Goal: Task Accomplishment & Management: Use online tool/utility

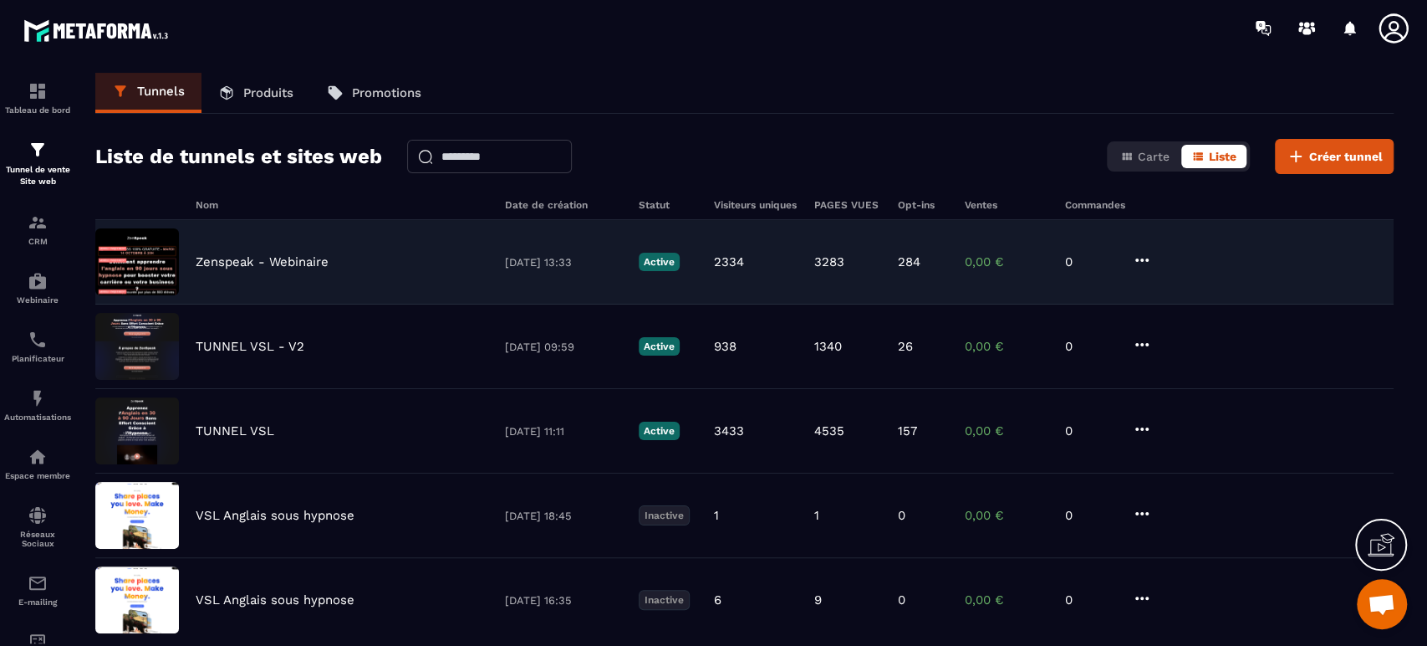
drag, startPoint x: 0, startPoint y: 0, endPoint x: 260, endPoint y: 254, distance: 363.6
click at [260, 254] on p "Zenspeak - Webinaire" at bounding box center [262, 261] width 133 height 15
click at [259, 262] on p "Zenspeak - Webinaire" at bounding box center [262, 261] width 133 height 15
click at [1142, 256] on icon at bounding box center [1142, 260] width 20 height 20
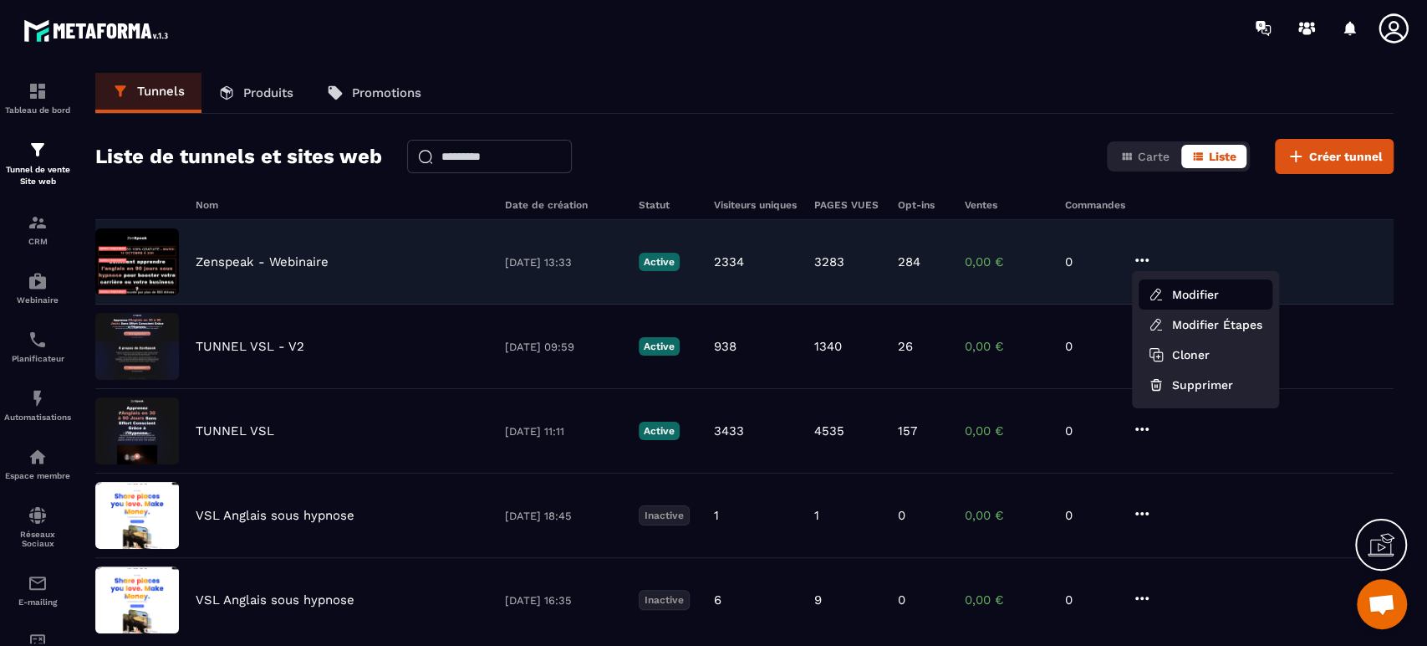
click at [1170, 301] on button "Modifier" at bounding box center [1206, 294] width 134 height 30
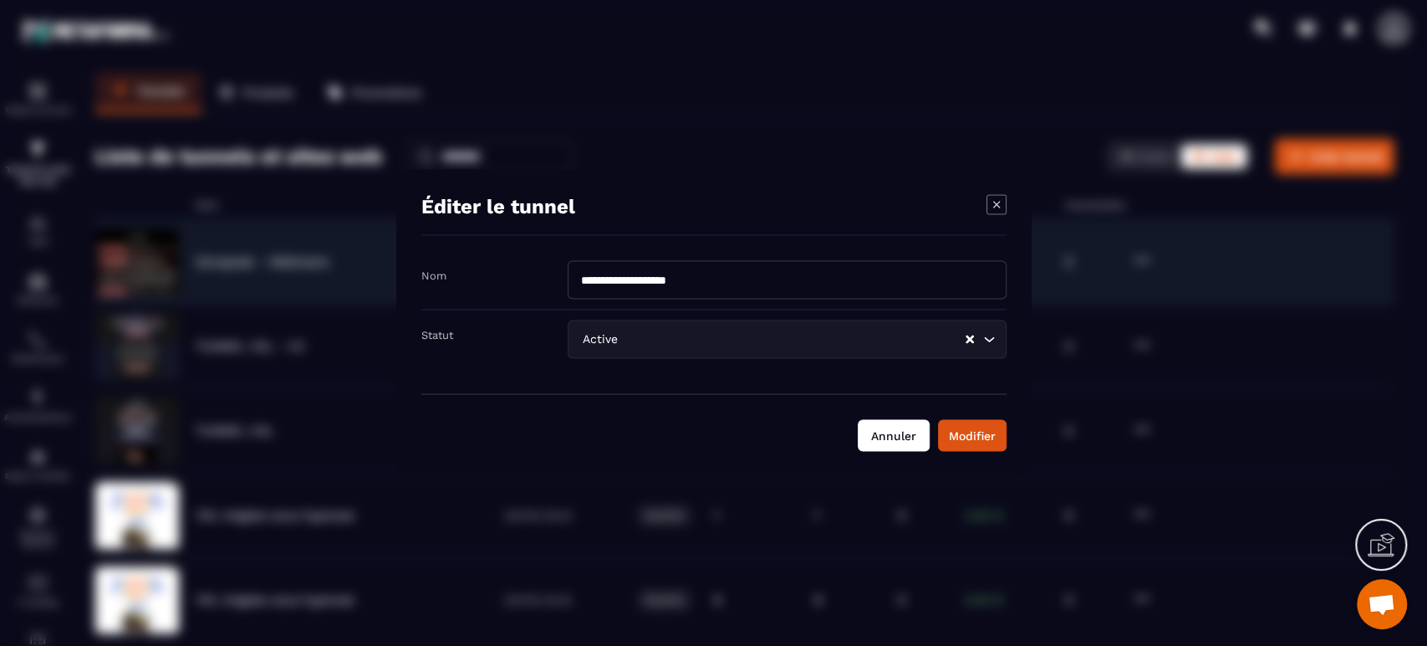
click at [874, 438] on button "Annuler" at bounding box center [894, 436] width 72 height 32
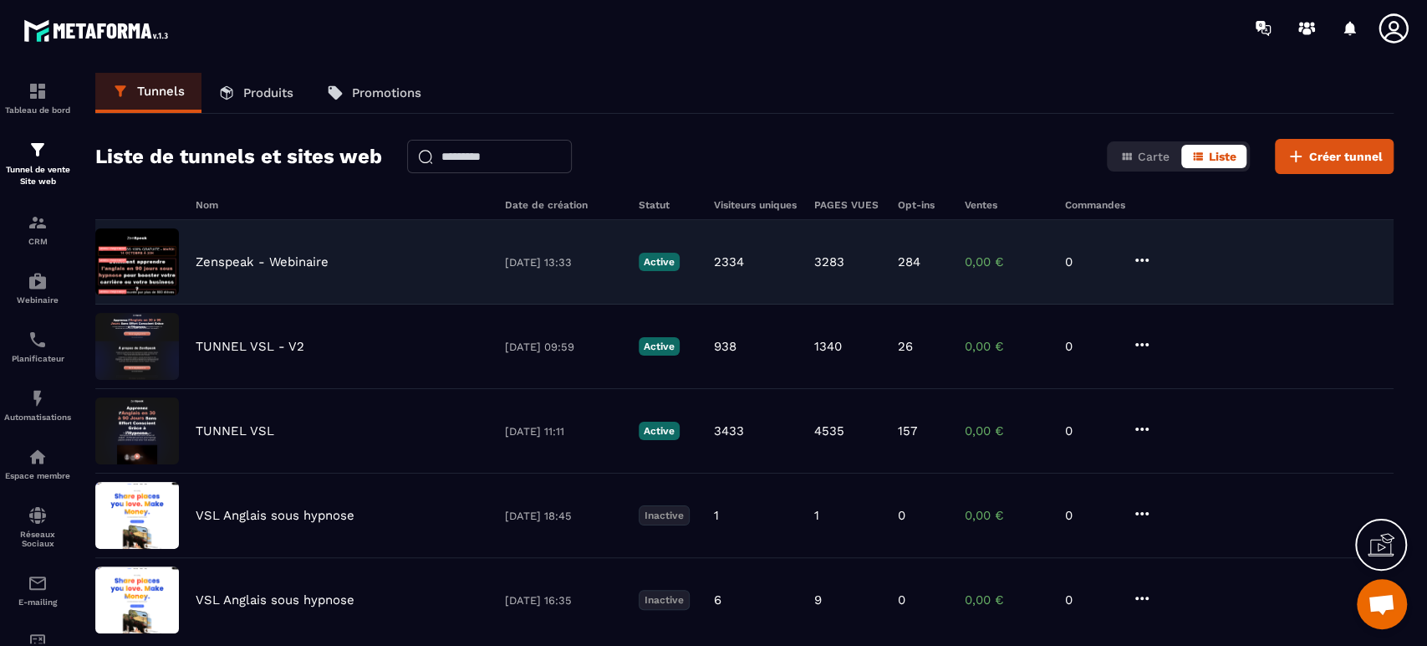
click at [1140, 256] on icon at bounding box center [1142, 260] width 20 height 20
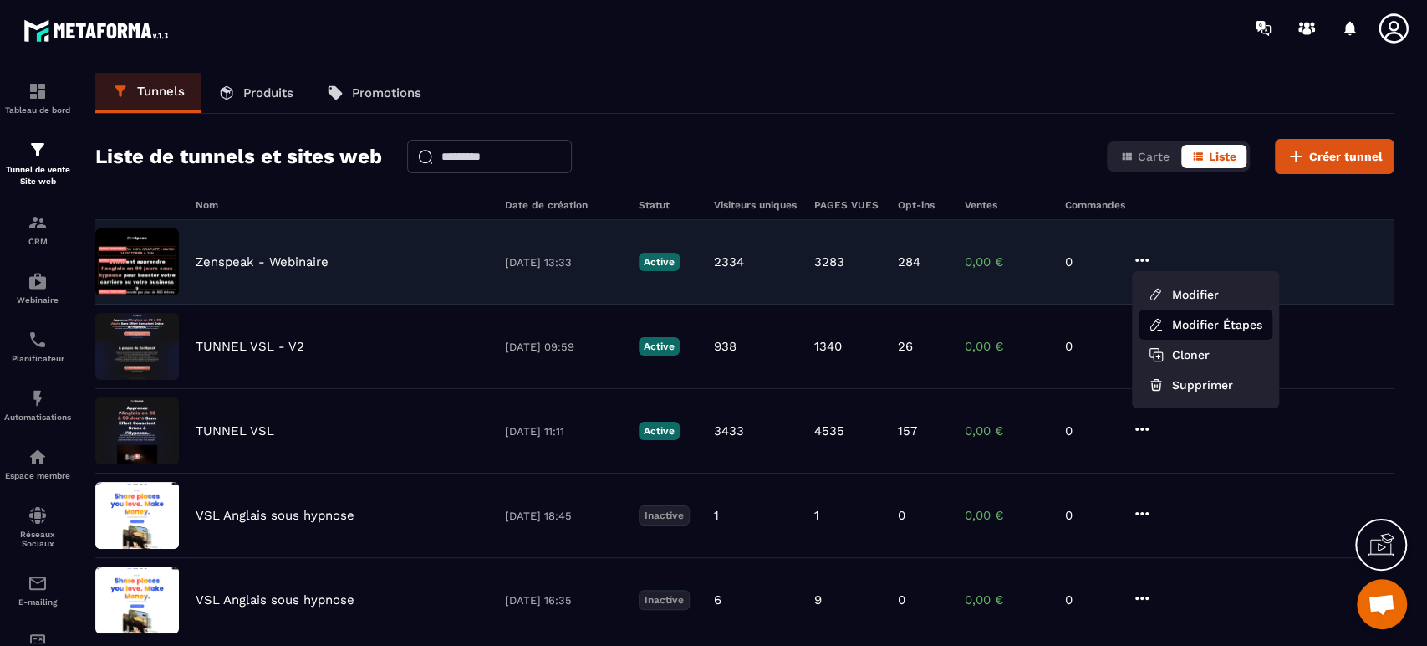
click at [1174, 330] on link "Modifier Étapes" at bounding box center [1206, 324] width 134 height 30
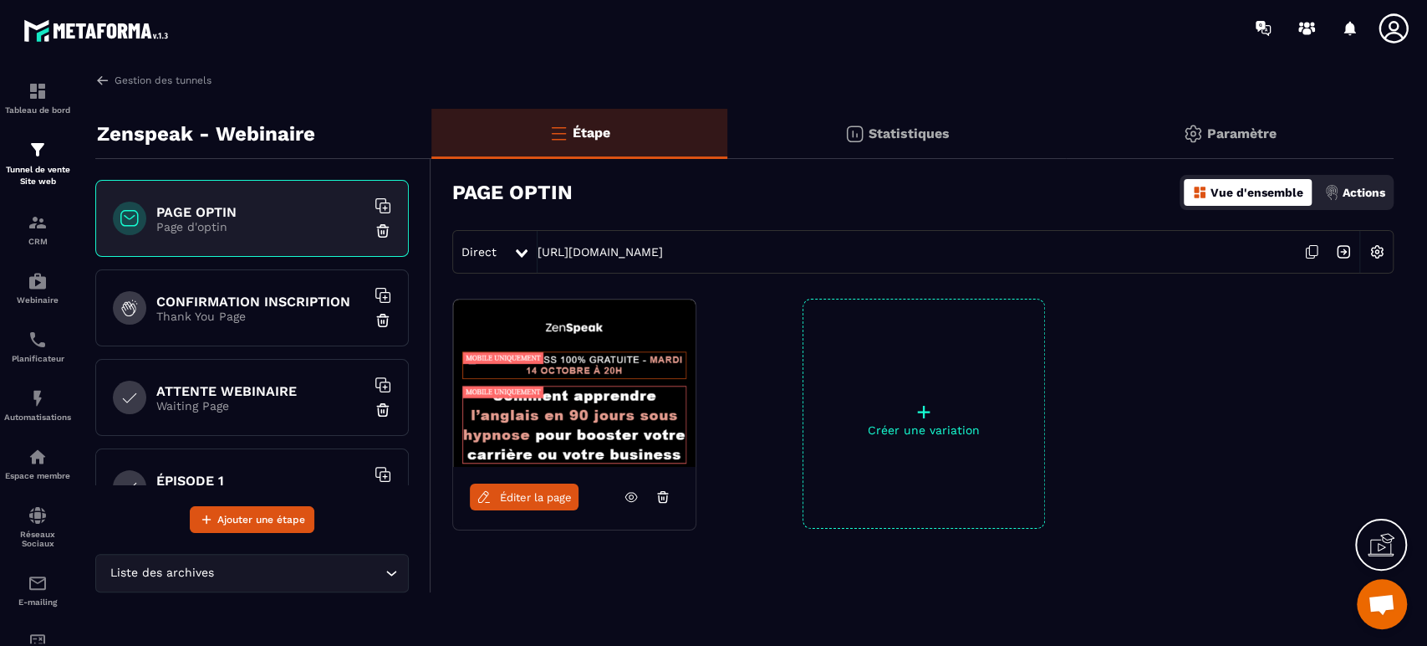
click at [262, 313] on p "Thank You Page" at bounding box center [260, 315] width 209 height 13
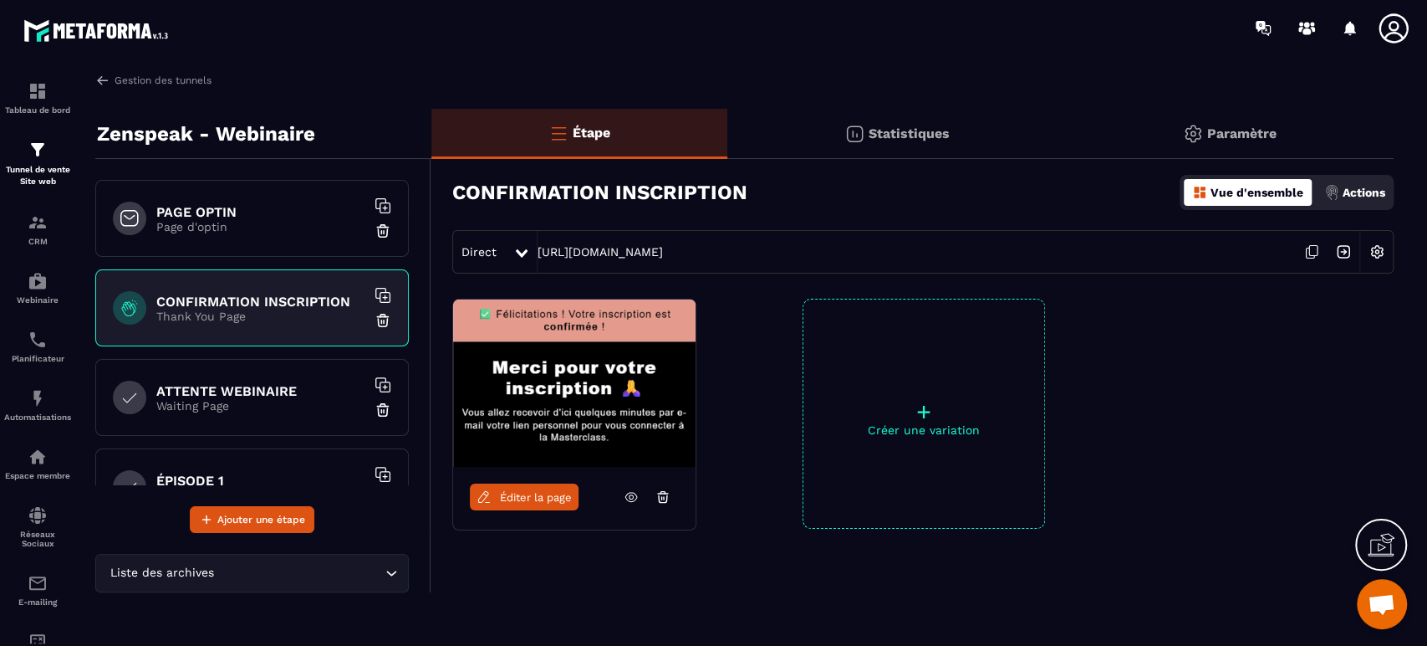
click at [242, 404] on p "Waiting Page" at bounding box center [260, 405] width 209 height 13
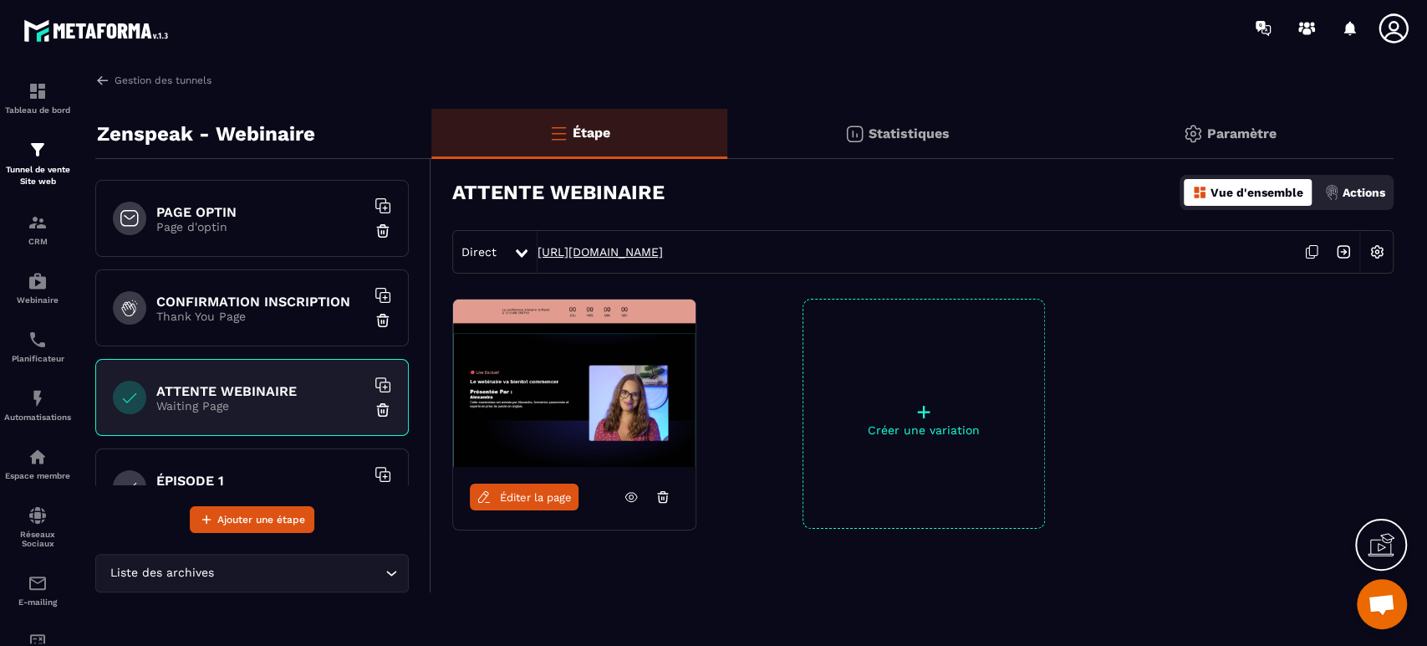
click at [663, 248] on link "[URL][DOMAIN_NAME]" at bounding box center [600, 251] width 125 height 13
click at [232, 294] on h6 "CONFIRMATION INSCRIPTION" at bounding box center [260, 301] width 209 height 16
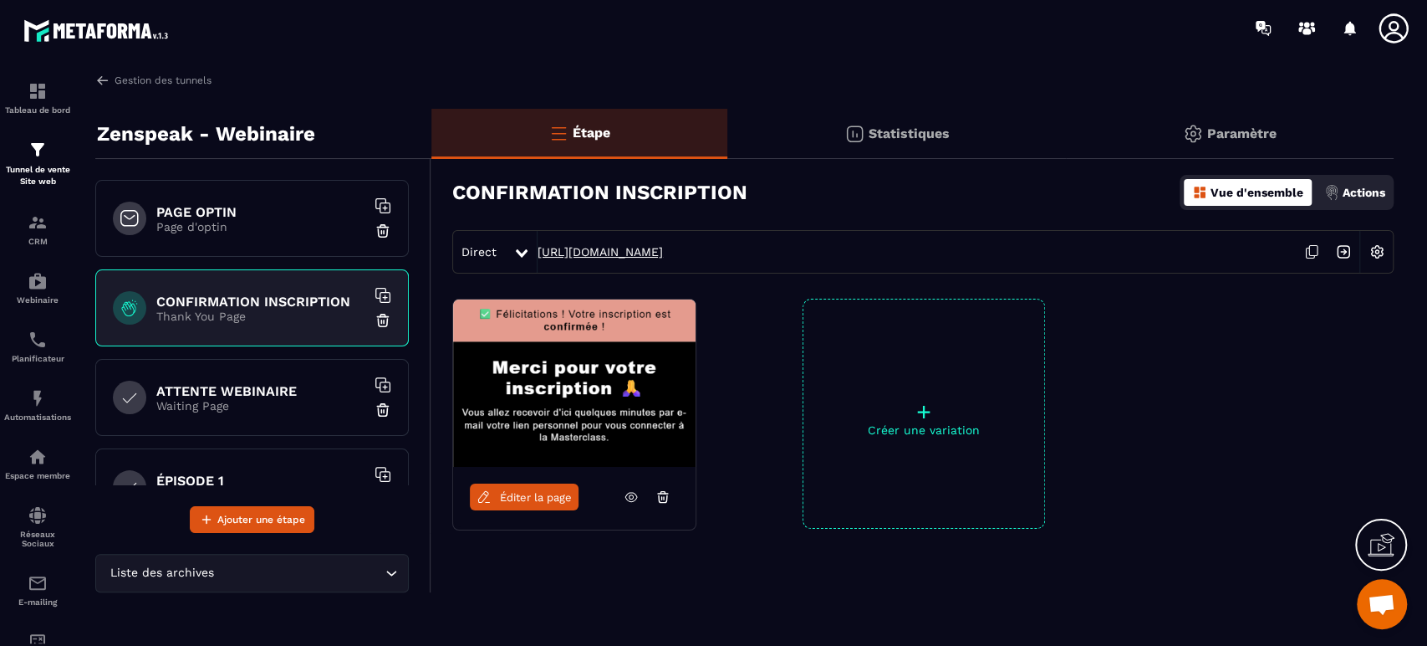
click at [663, 254] on link "[URL][DOMAIN_NAME]" at bounding box center [600, 251] width 125 height 13
click at [32, 353] on div "Planificateur" at bounding box center [37, 345] width 67 height 33
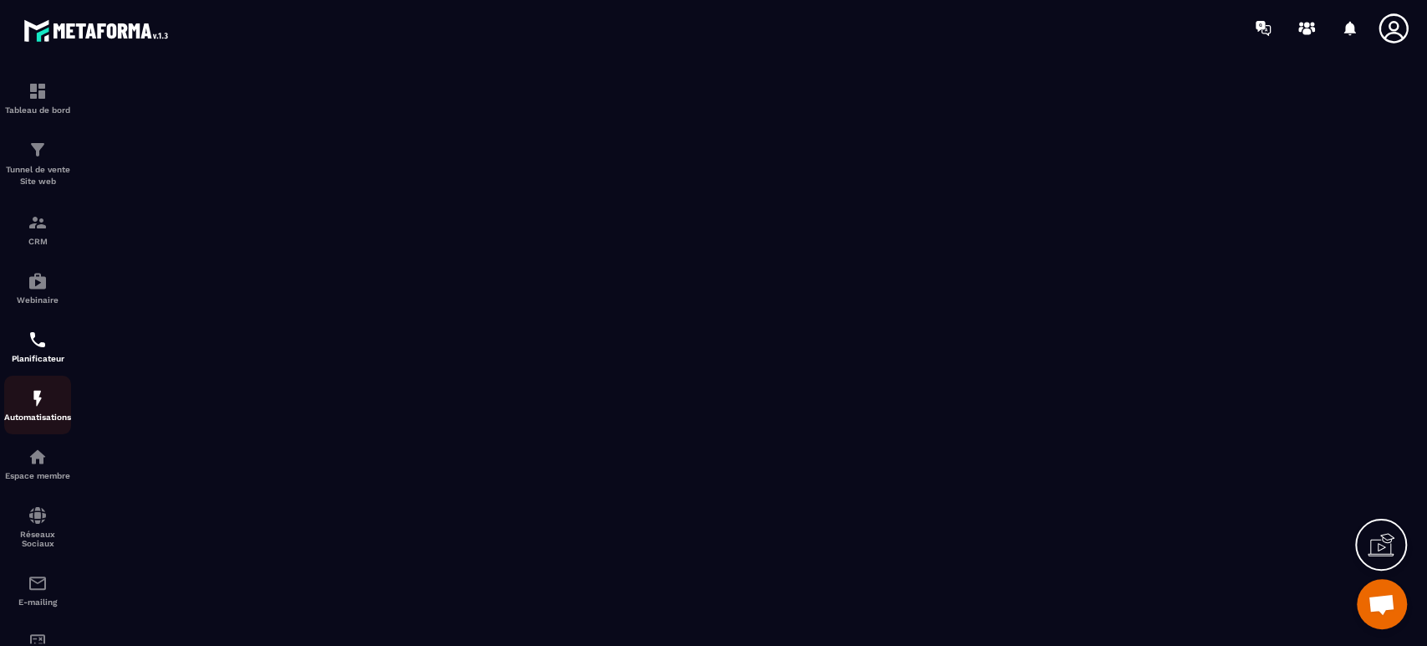
click at [40, 416] on p "Automatisations" at bounding box center [37, 416] width 67 height 9
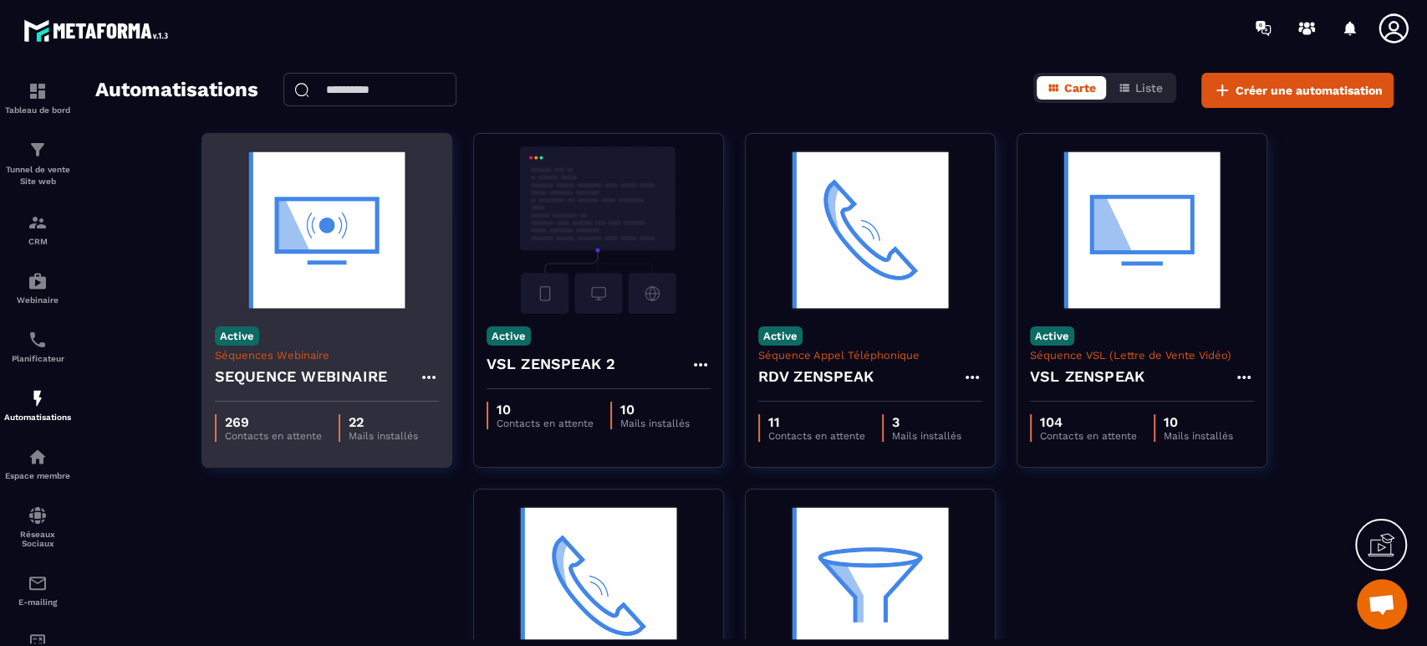
click at [352, 307] on img at bounding box center [327, 229] width 224 height 167
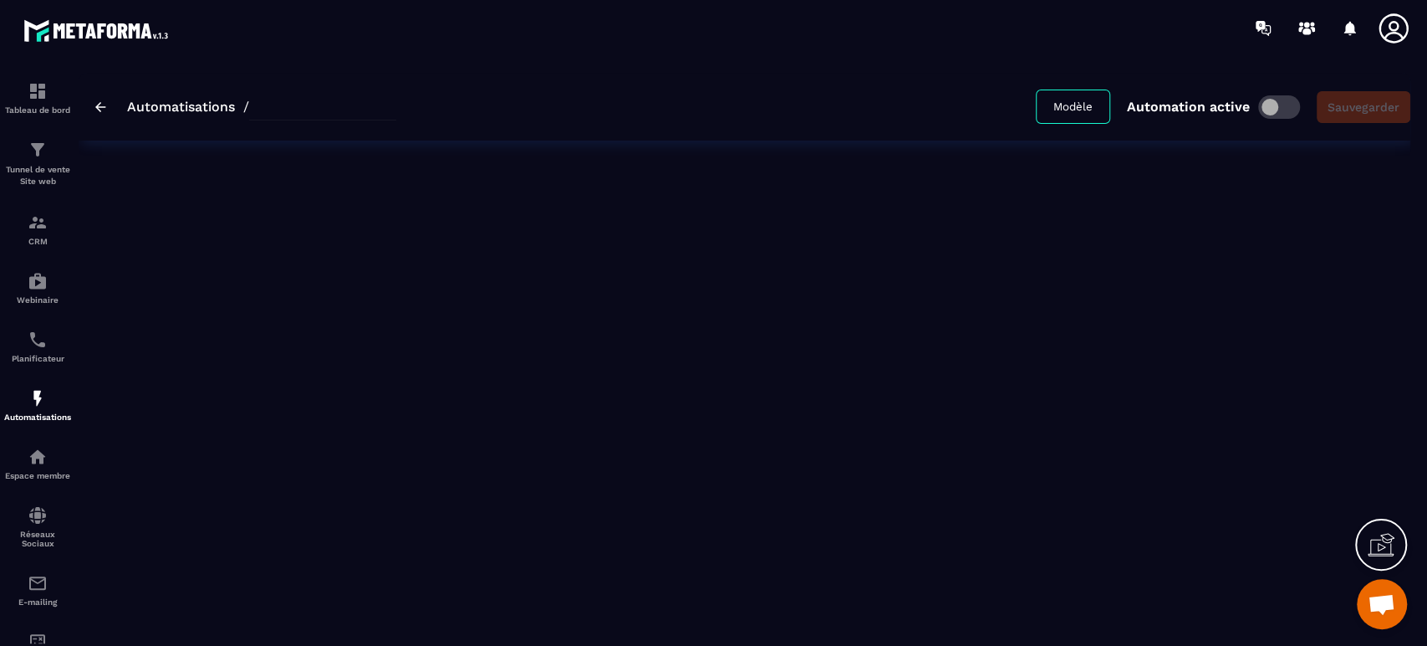
type input "**********"
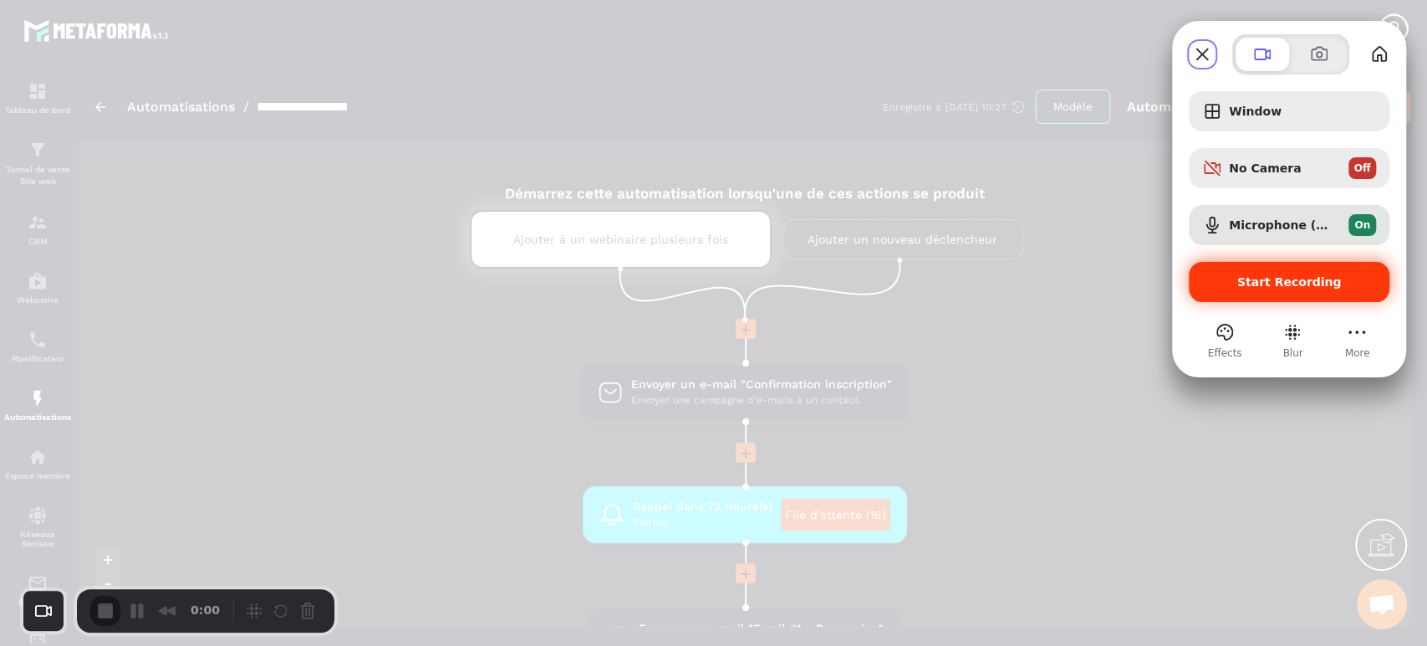
click at [1267, 281] on span "Start Recording" at bounding box center [1289, 281] width 105 height 13
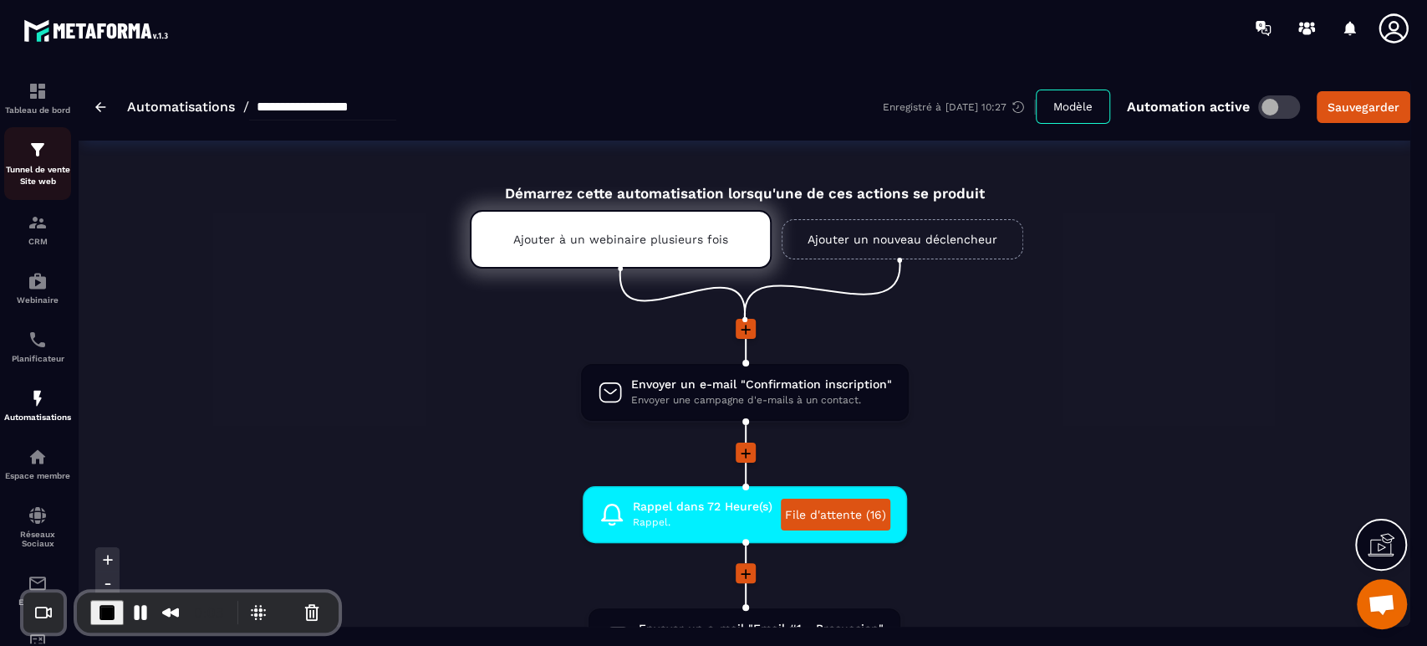
drag, startPoint x: 49, startPoint y: 236, endPoint x: 7, endPoint y: 153, distance: 93.1
click at [7, 153] on div "Tunnel de vente Site web" at bounding box center [37, 164] width 67 height 48
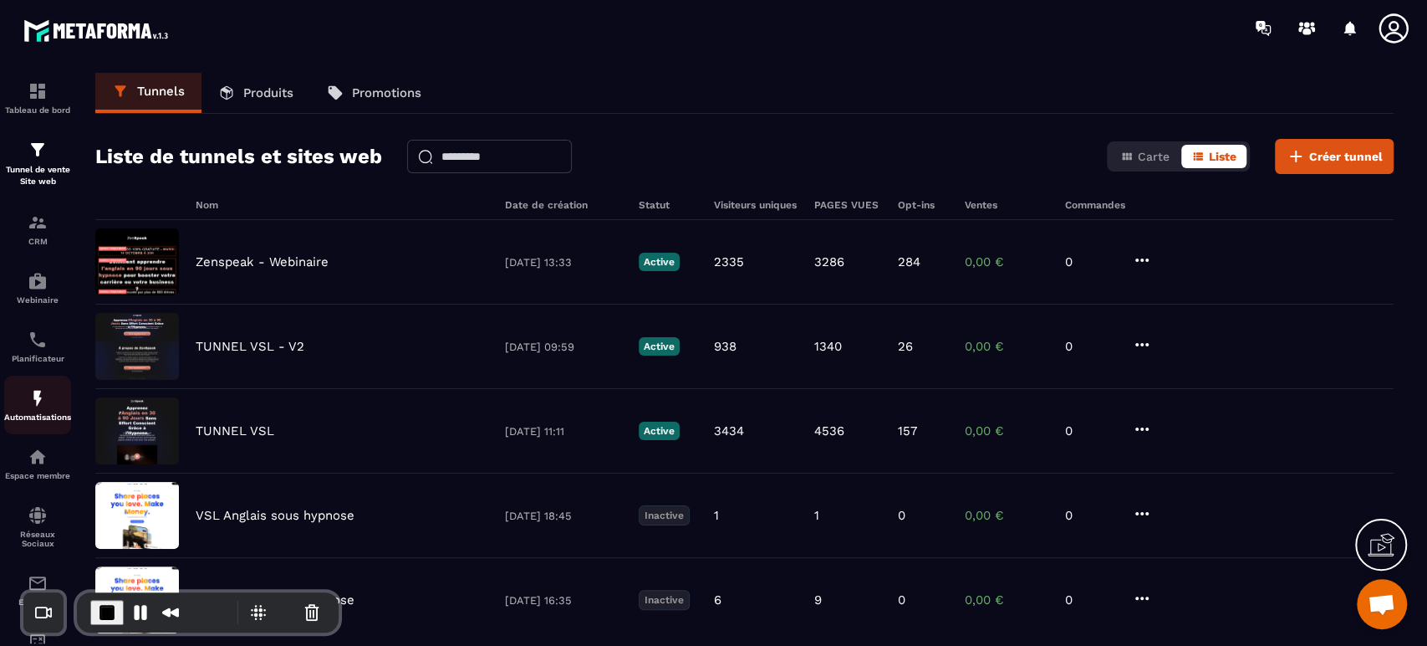
click at [30, 399] on img at bounding box center [38, 398] width 20 height 20
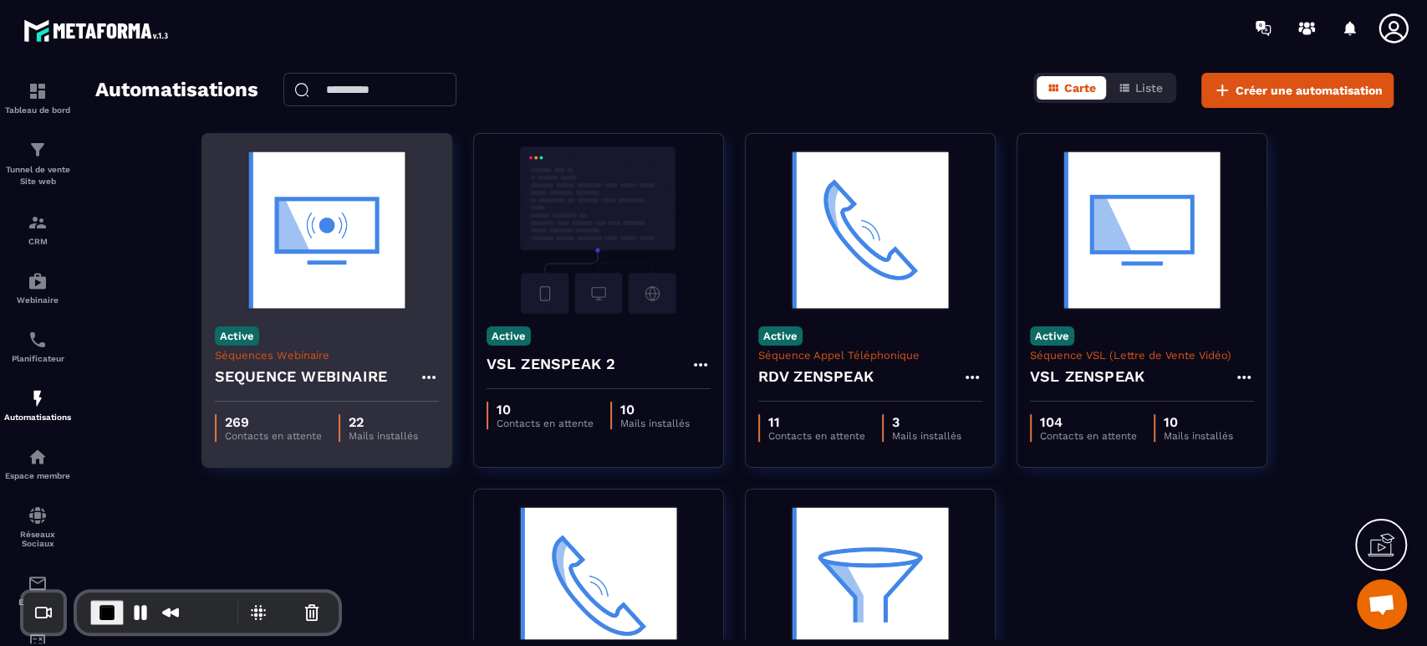
click at [294, 218] on img at bounding box center [327, 229] width 224 height 167
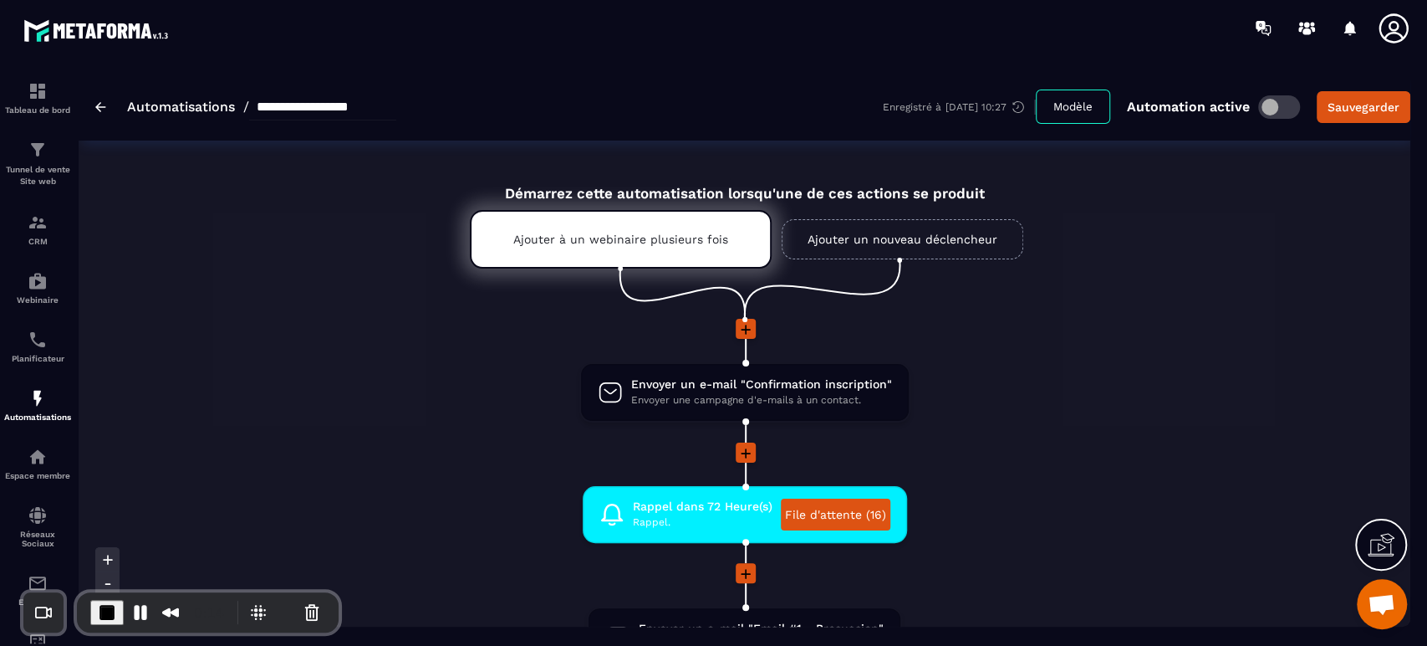
click at [1105, 426] on li "Envoyer un e-mail "Confirmation inscription" Envoyer une campagne d'e-mails à u…" at bounding box center [745, 402] width 1332 height 80
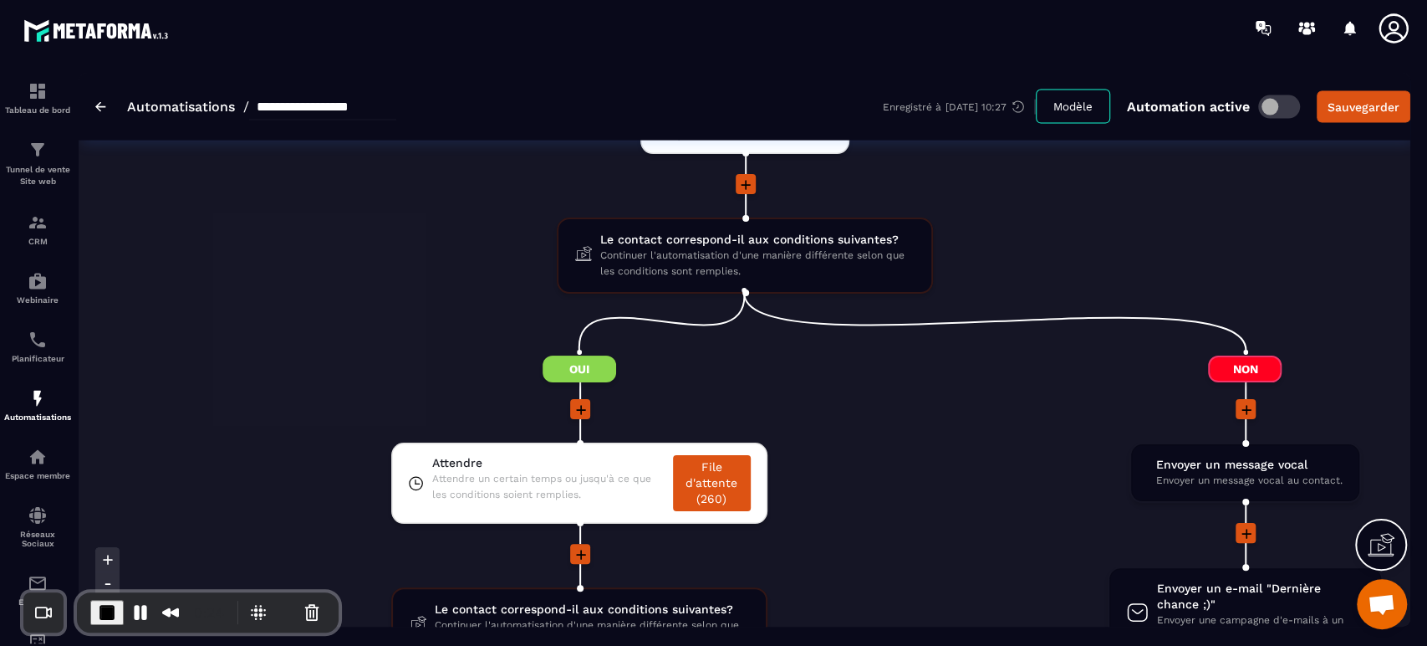
scroll to position [2564, 0]
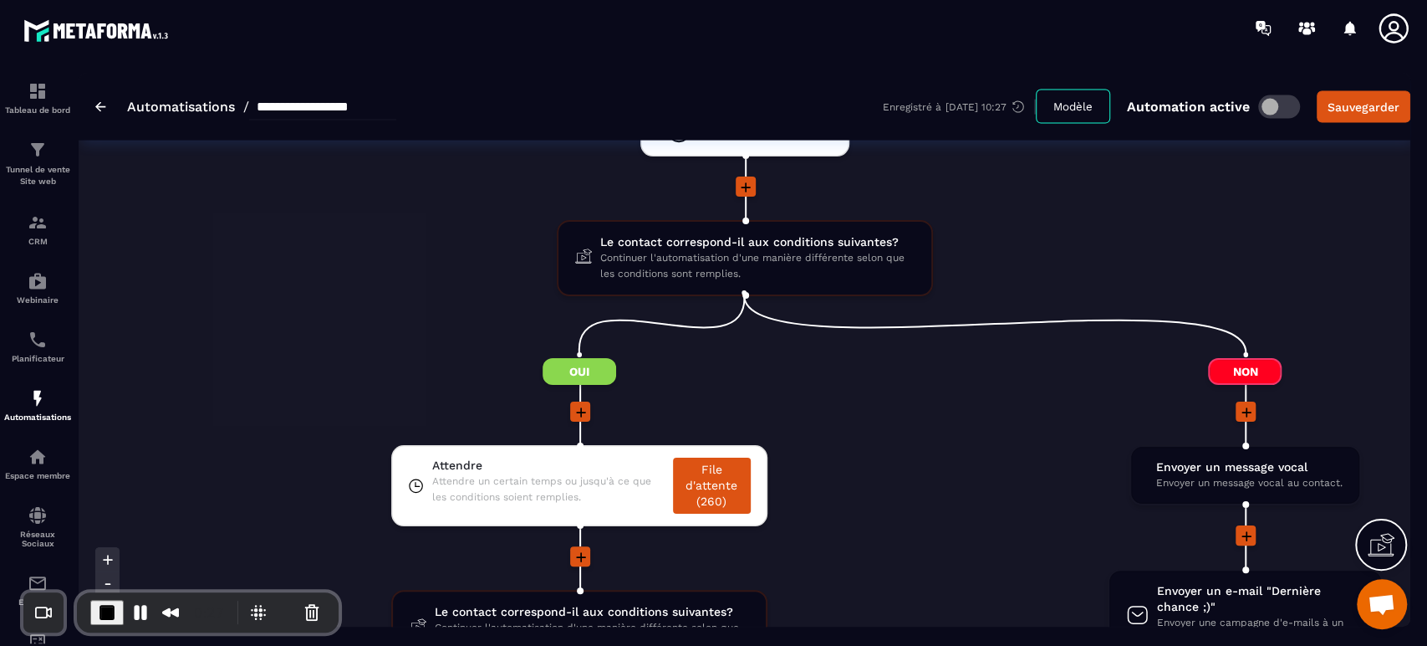
click at [957, 421] on li at bounding box center [579, 422] width 947 height 43
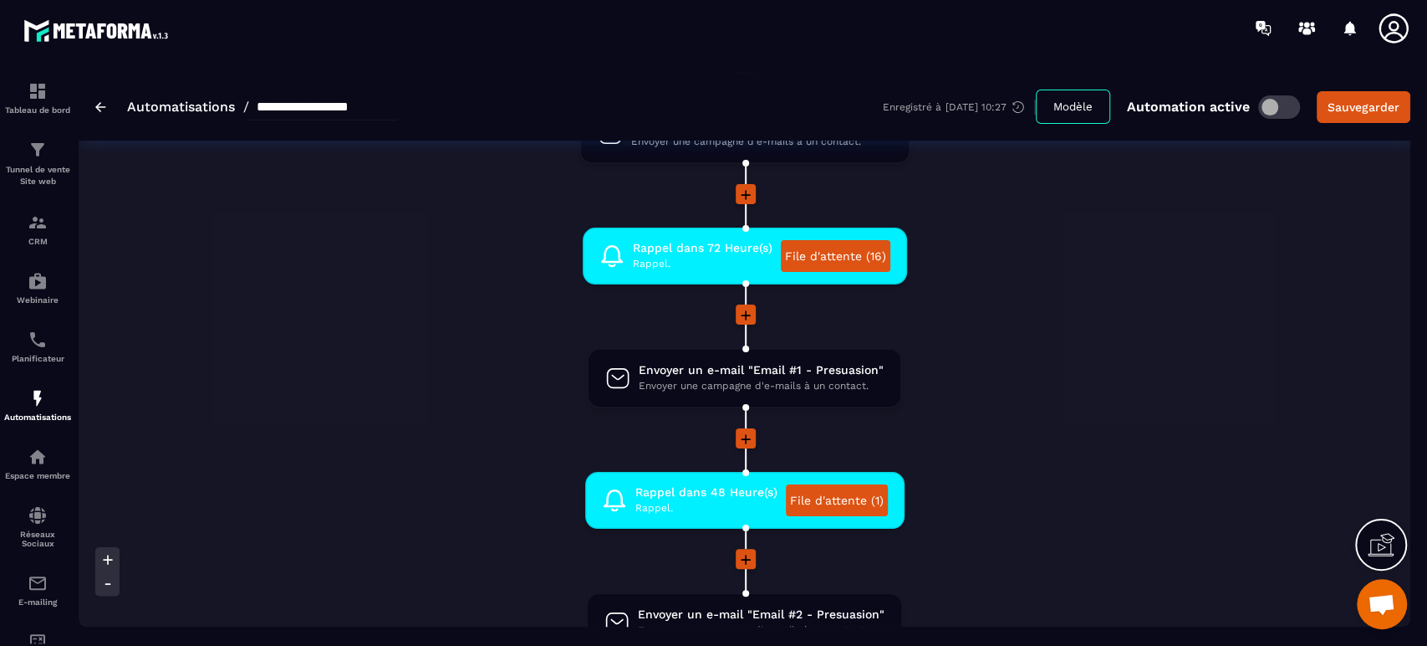
scroll to position [260, 0]
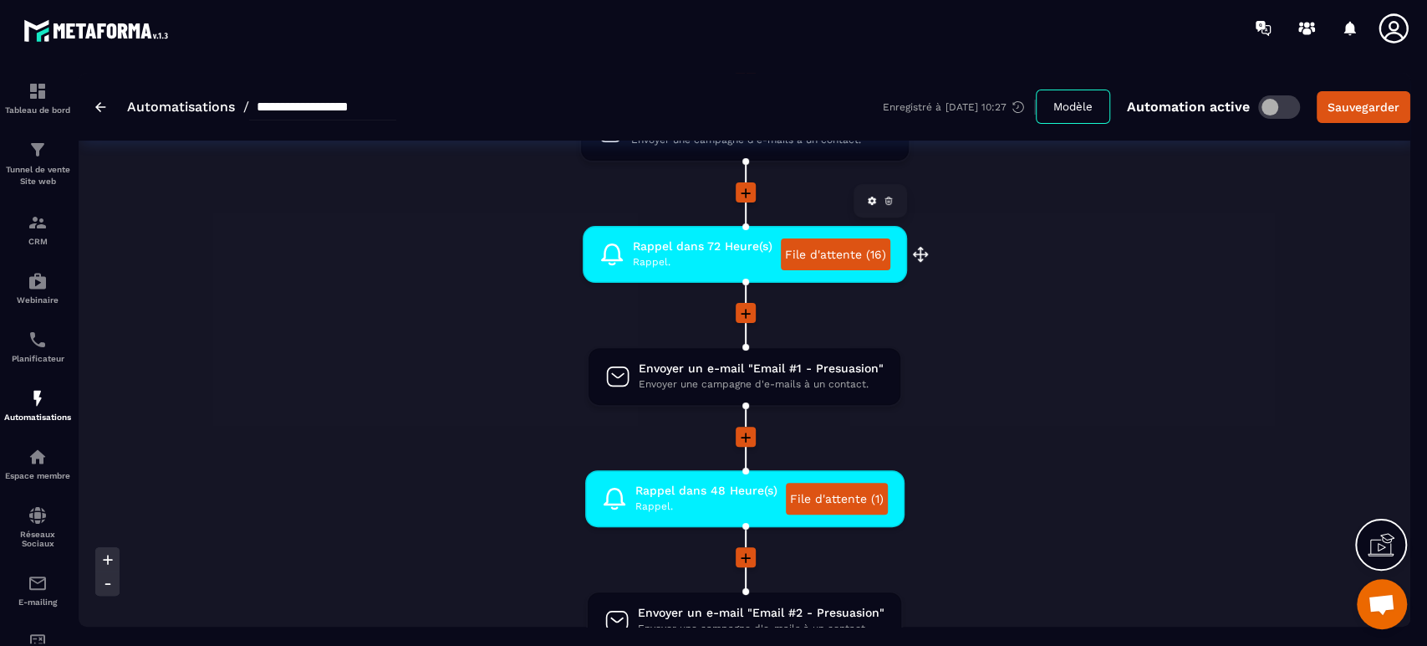
click at [833, 255] on link "File d'attente (16)" at bounding box center [836, 254] width 110 height 32
click at [377, 420] on li "Envoyer un e-mail "Email #1 - Presuasion" Envoyer une campagne d'e-mails à un c…" at bounding box center [745, 386] width 1332 height 80
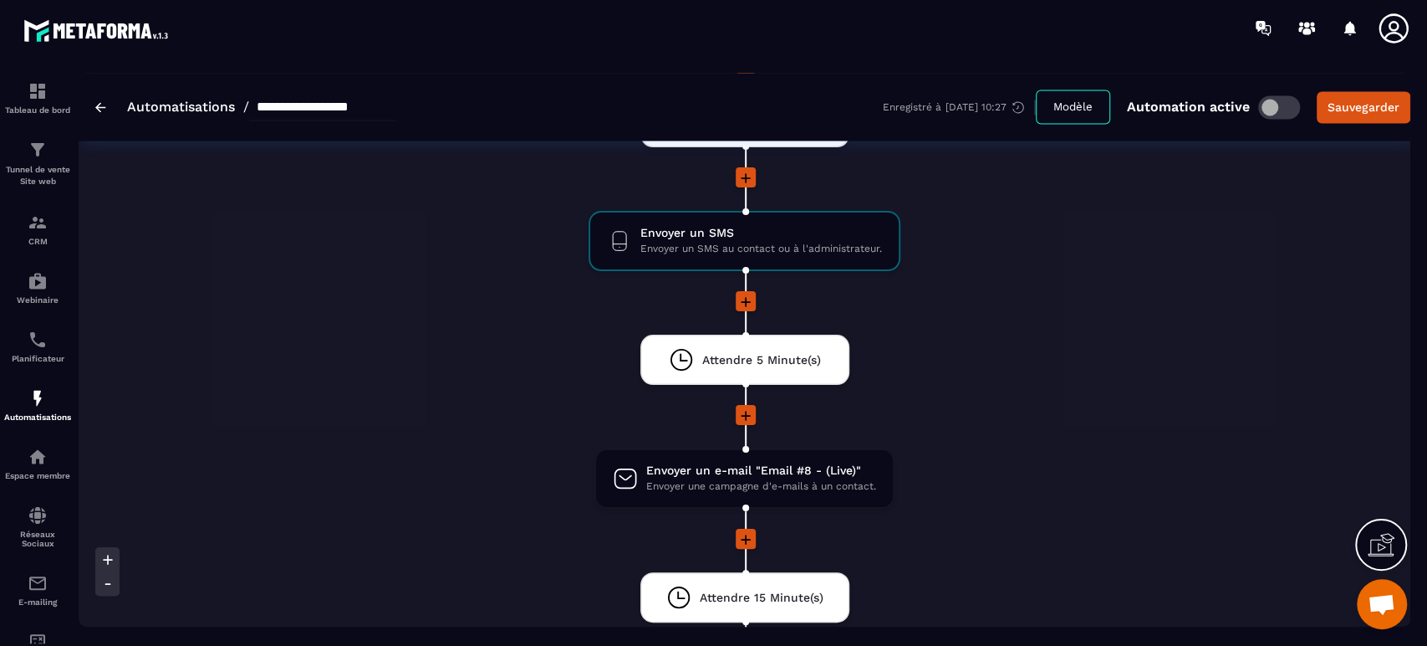
scroll to position [2044, 0]
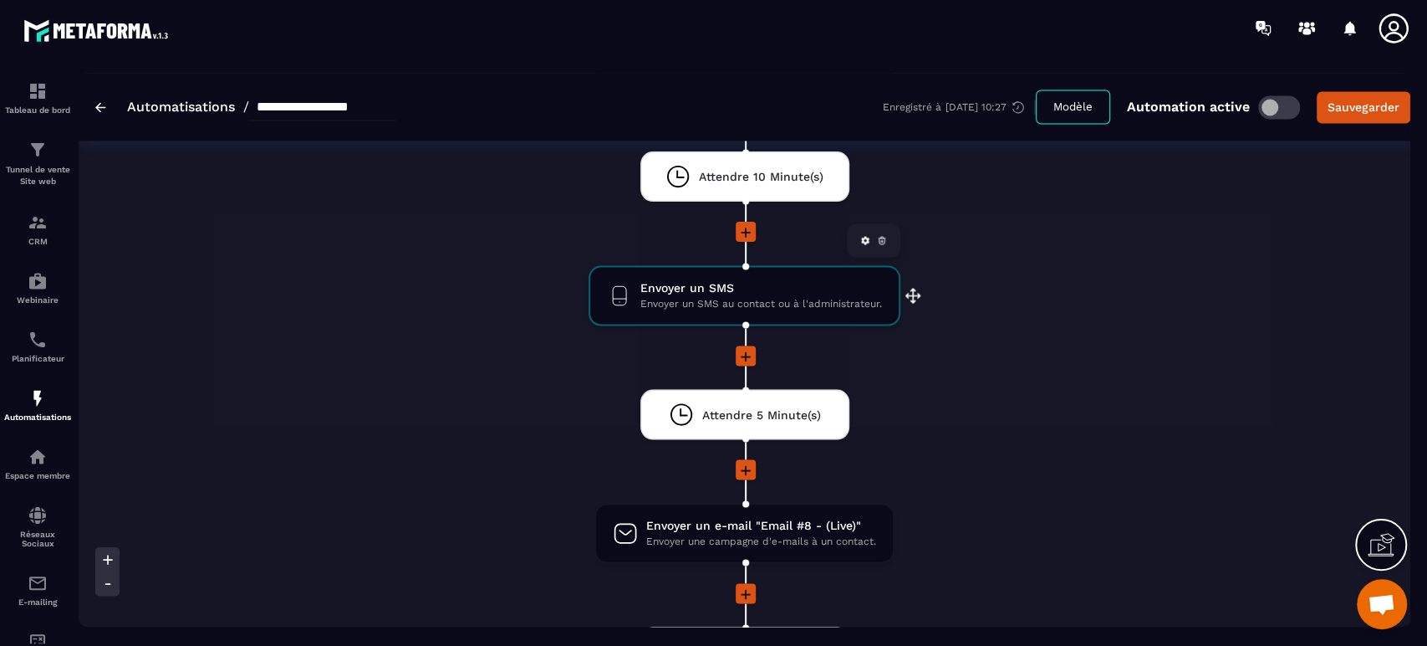
click at [722, 295] on span "Envoyer un SMS au contact ou à l'administrateur." at bounding box center [761, 303] width 242 height 16
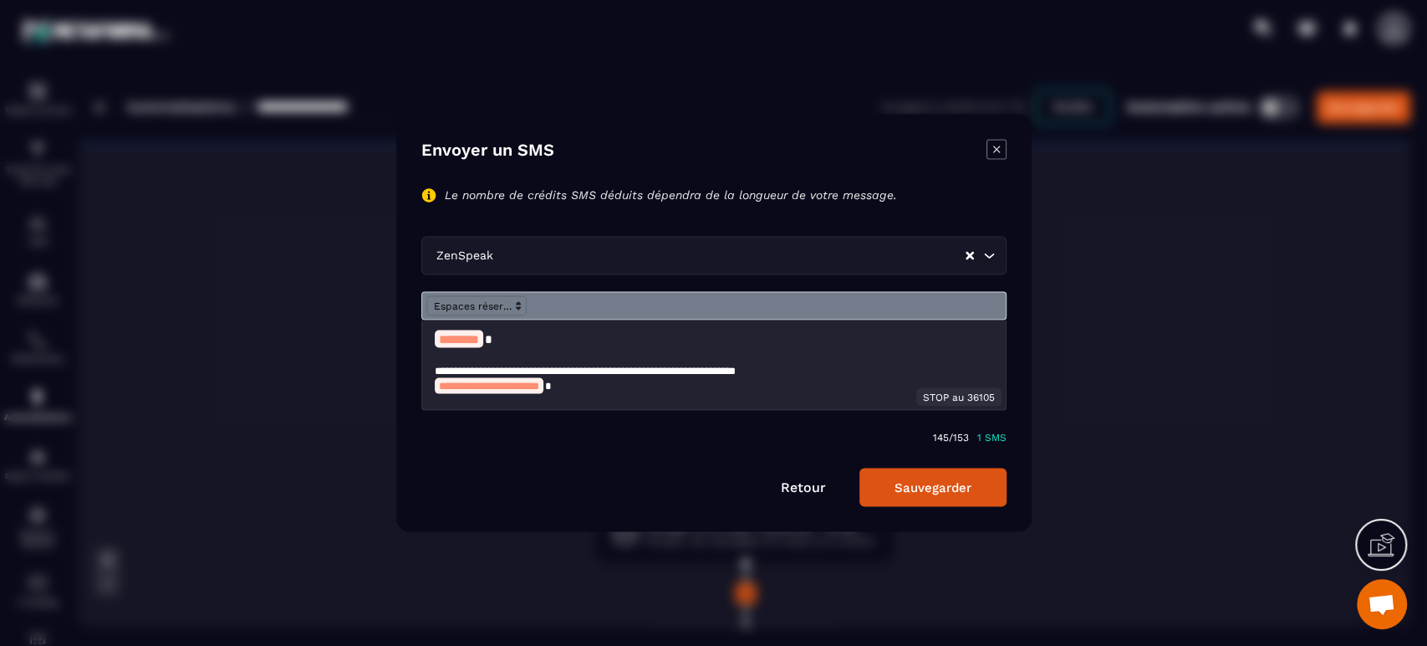
click at [576, 368] on p "**********" at bounding box center [707, 370] width 544 height 15
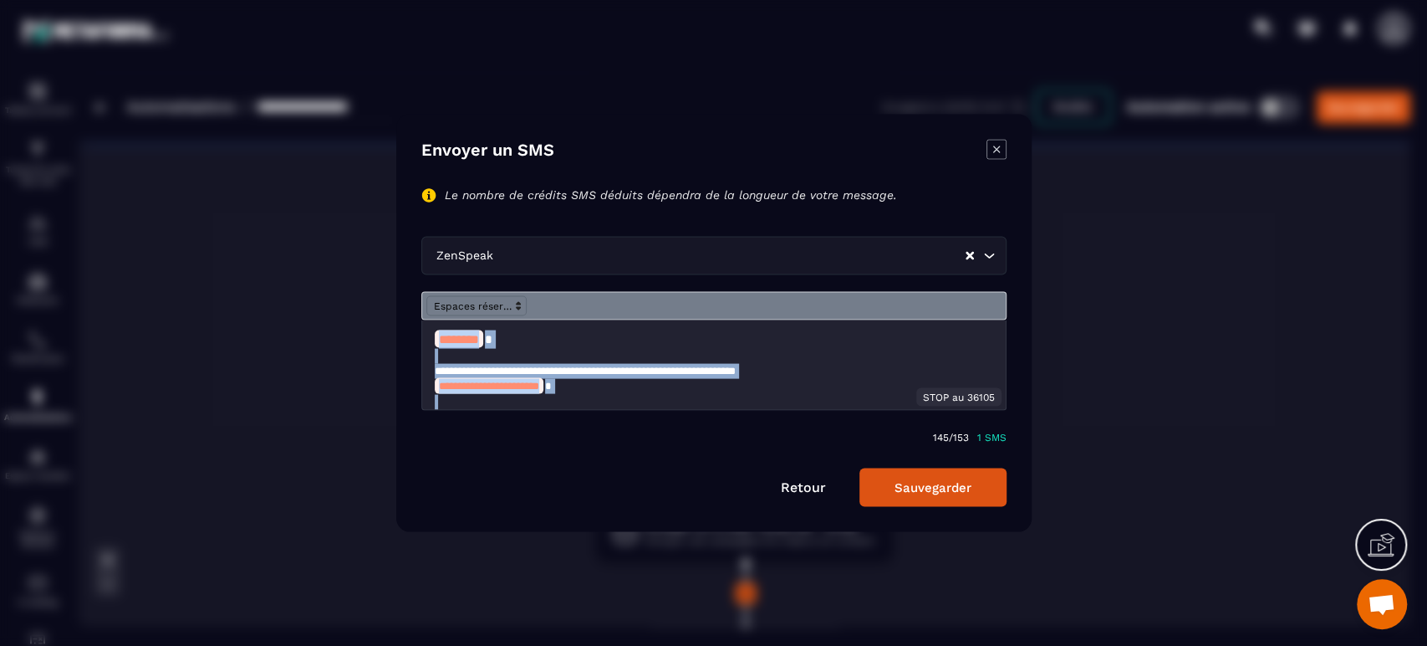
copy div "**********"
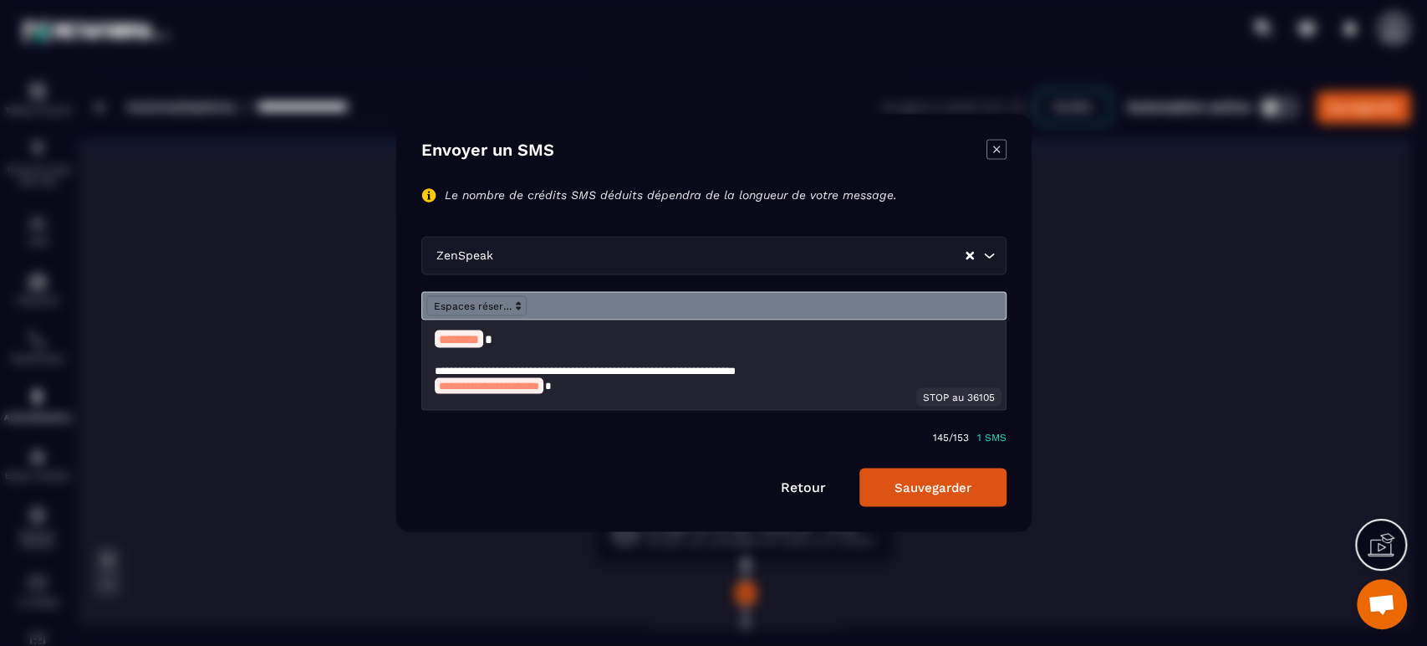
click at [802, 494] on div "Retour Sauvegarder" at bounding box center [713, 487] width 585 height 38
click at [802, 482] on link "Retour" at bounding box center [803, 487] width 45 height 16
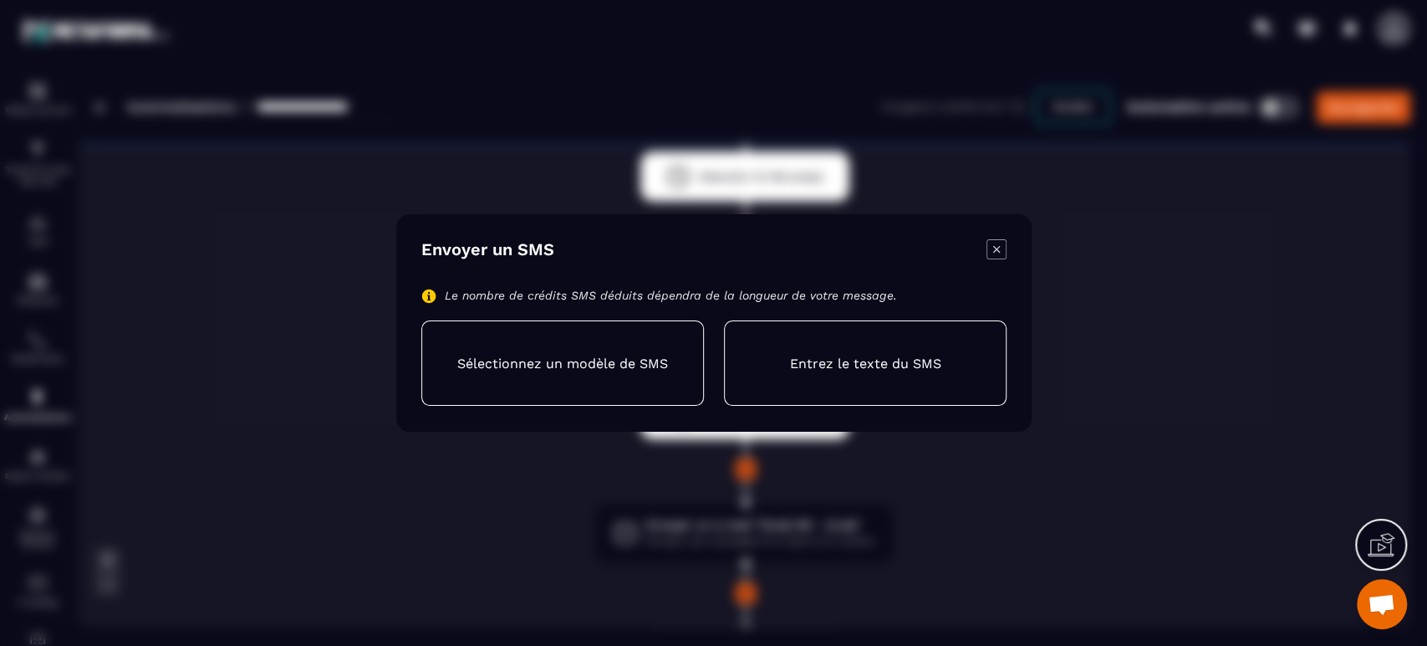
click at [1003, 245] on icon "Modal window" at bounding box center [997, 249] width 20 height 20
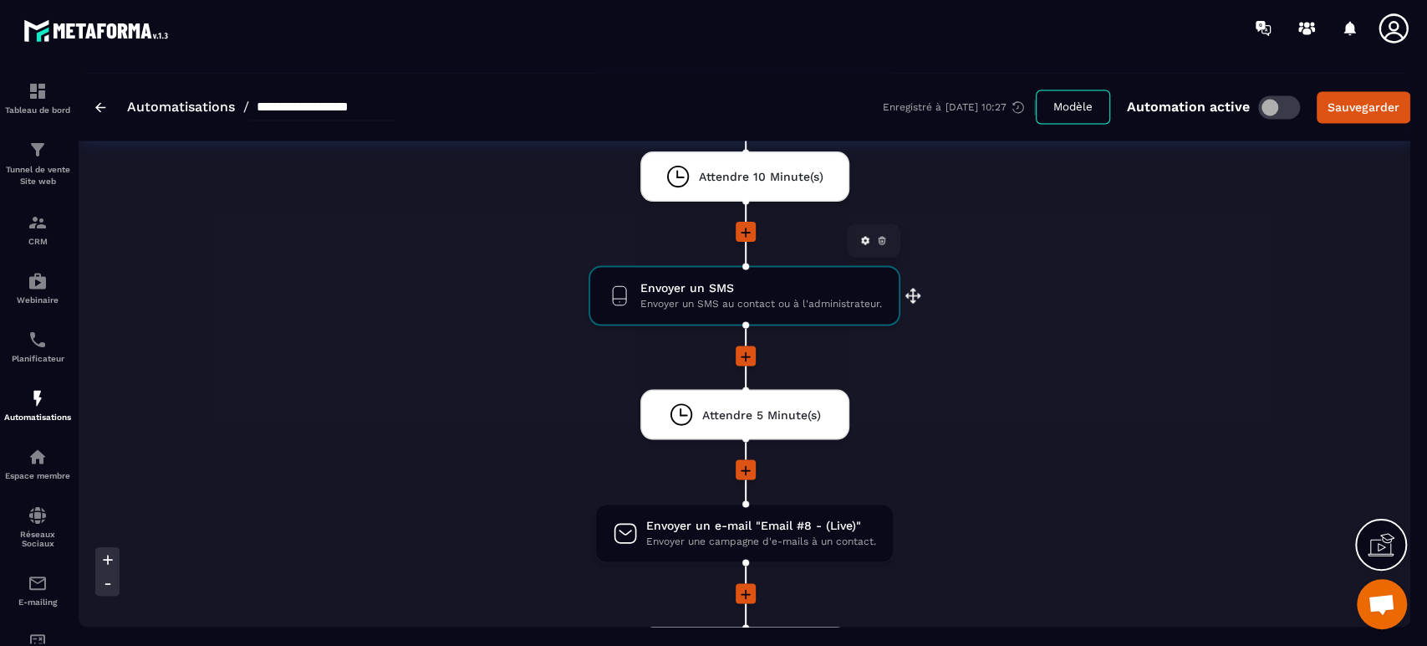
click at [662, 288] on span "Envoyer un SMS" at bounding box center [761, 287] width 242 height 16
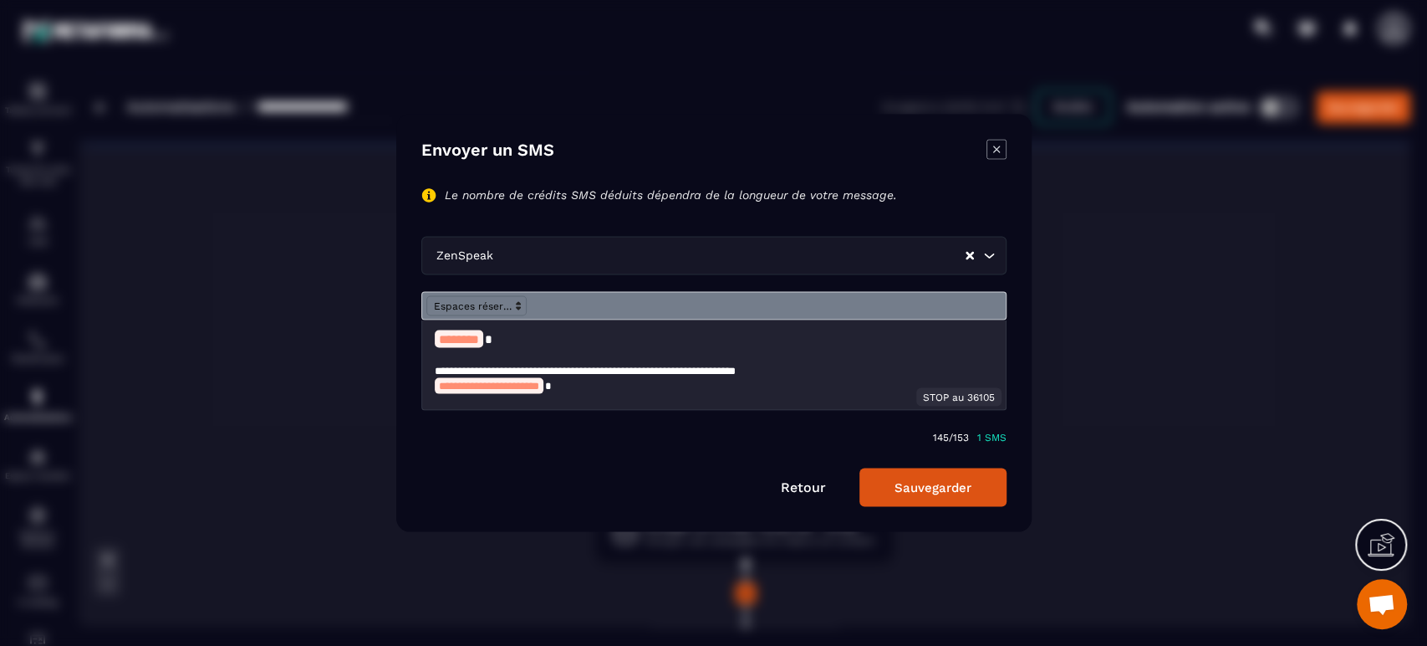
click at [994, 149] on icon "Modal window" at bounding box center [997, 150] width 20 height 20
